Goal: Task Accomplishment & Management: Manage account settings

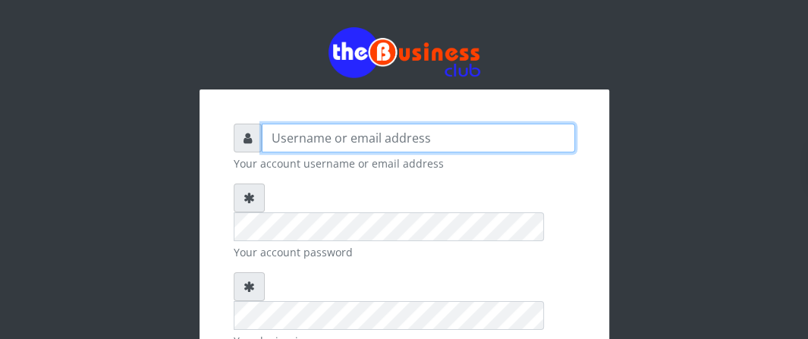
type input "Boboyen"
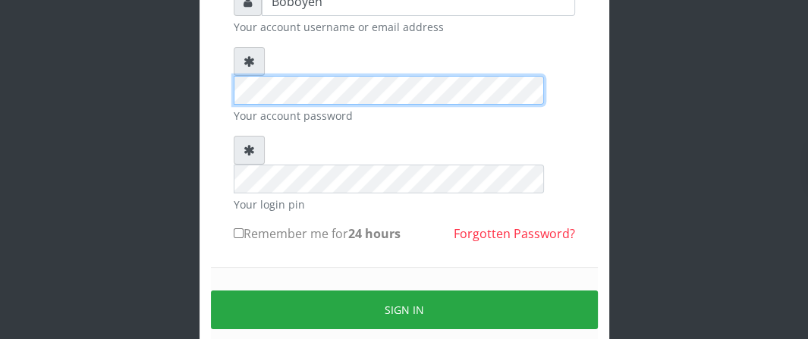
scroll to position [152, 0]
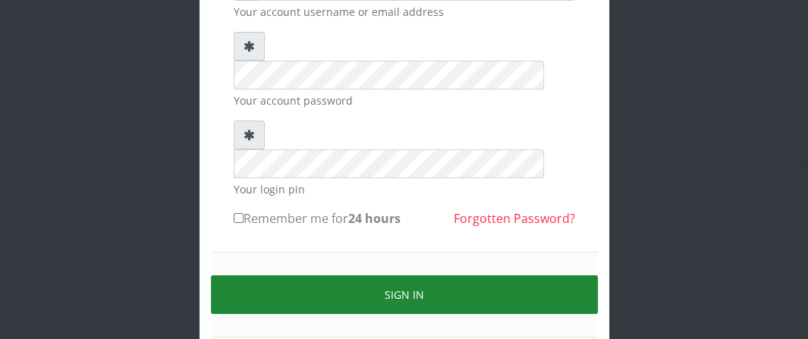
click at [343, 275] on button "Sign in" at bounding box center [404, 294] width 387 height 39
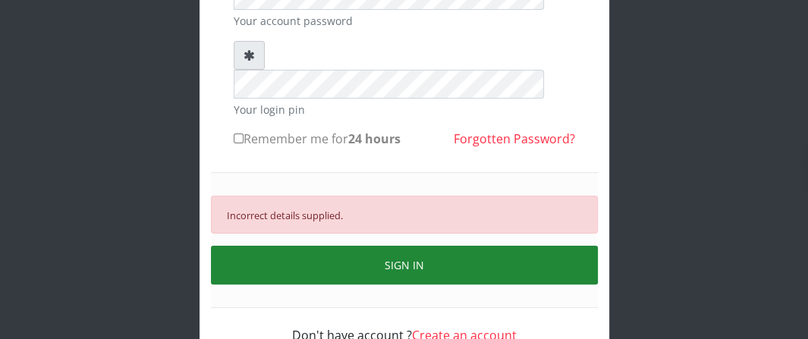
click at [306, 246] on button "SIGN IN" at bounding box center [404, 265] width 387 height 39
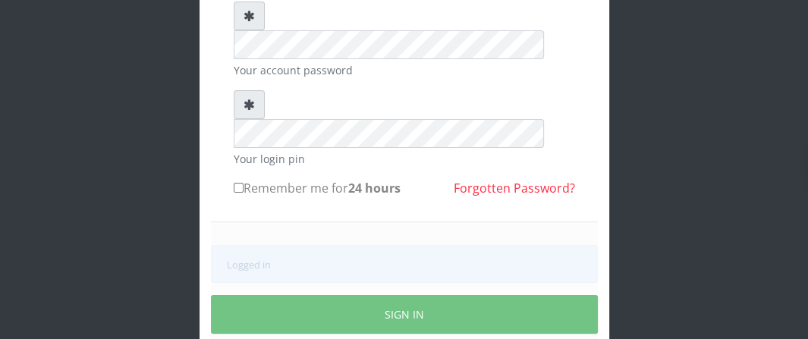
scroll to position [231, 0]
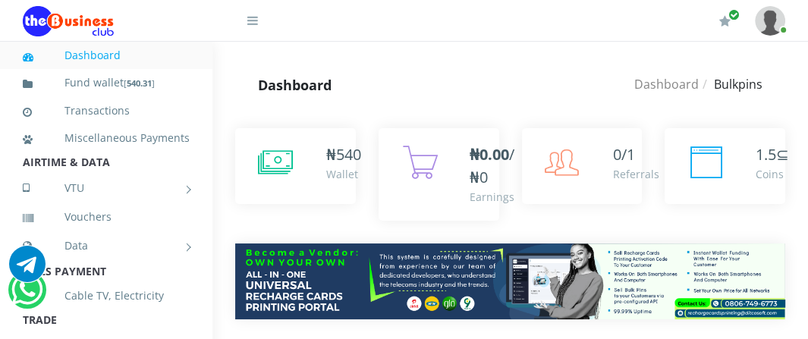
scroll to position [25, 0]
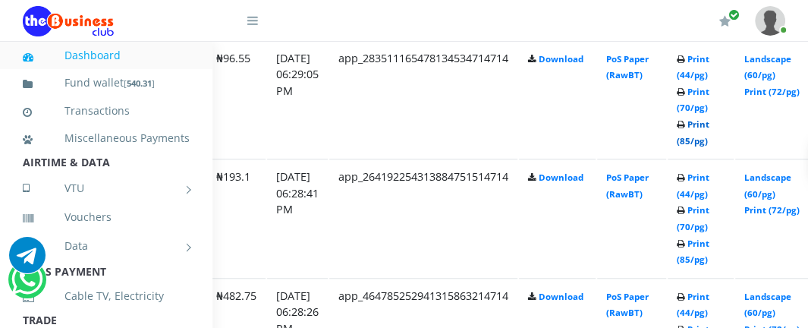
scroll to position [910, 240]
